Goal: Use online tool/utility: Utilize a website feature to perform a specific function

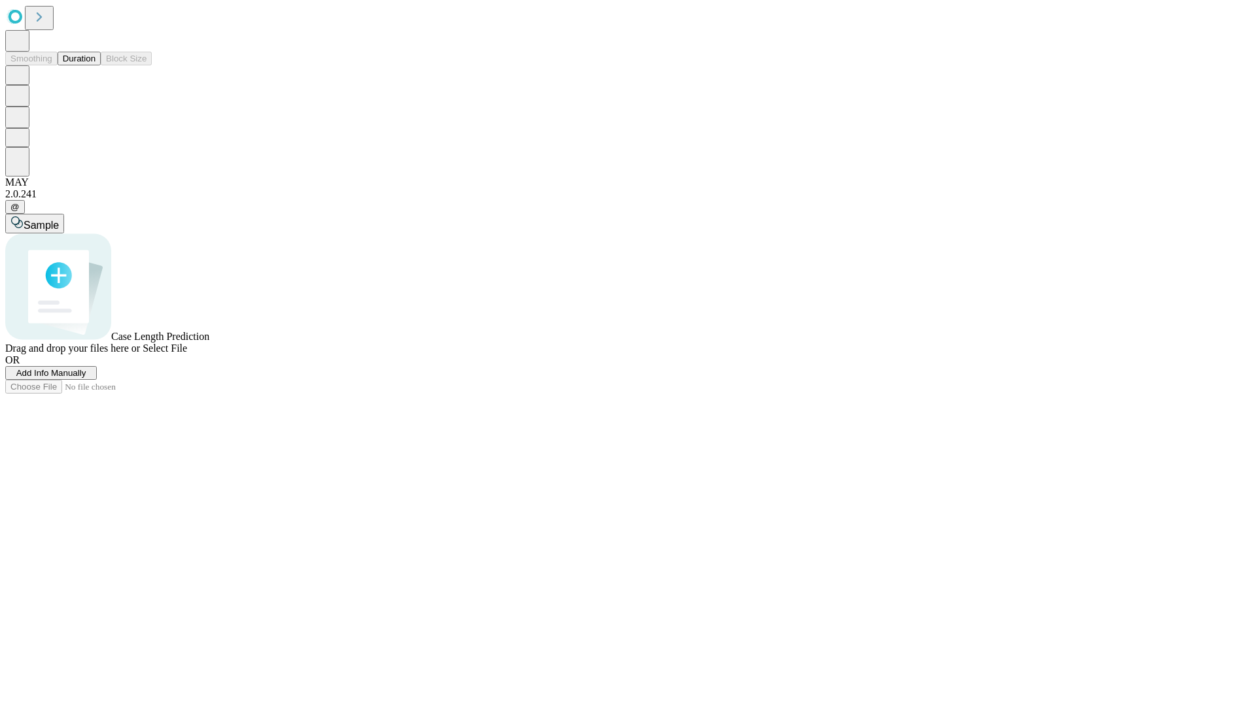
click at [95, 65] on button "Duration" at bounding box center [79, 59] width 43 height 14
click at [187, 354] on span "Select File" at bounding box center [165, 348] width 44 height 11
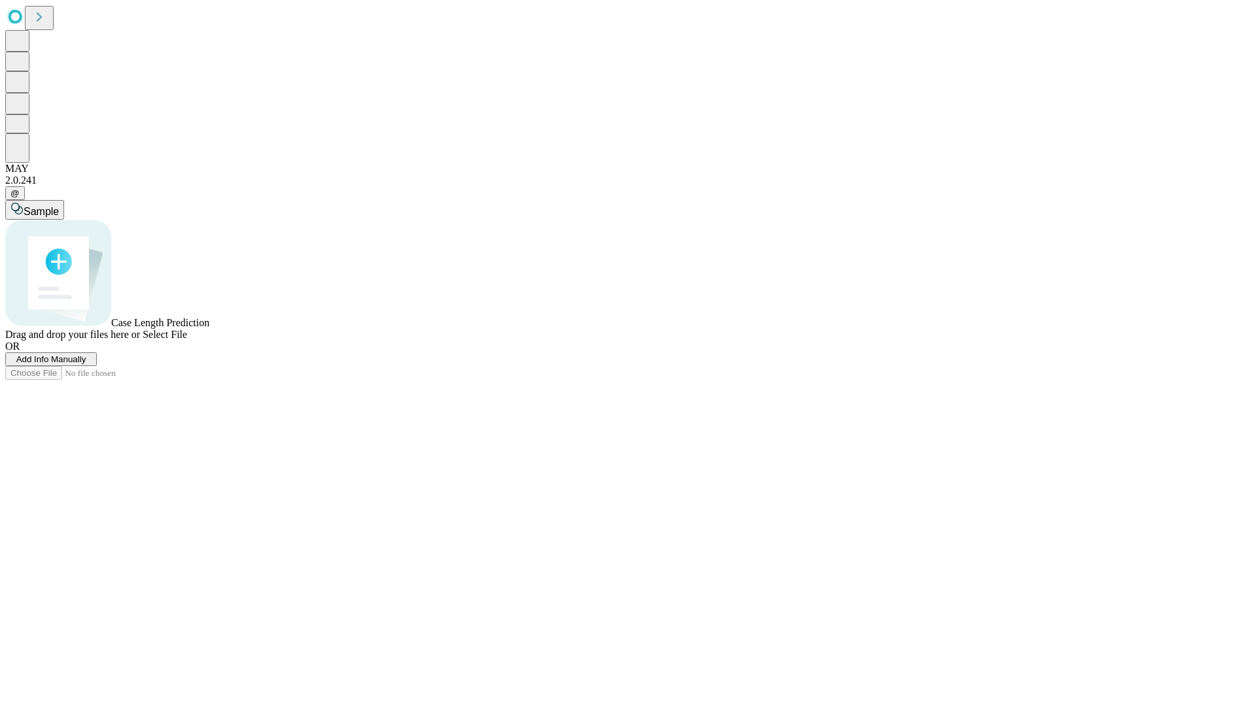
click at [187, 340] on span "Select File" at bounding box center [165, 334] width 44 height 11
